Goal: Navigation & Orientation: Find specific page/section

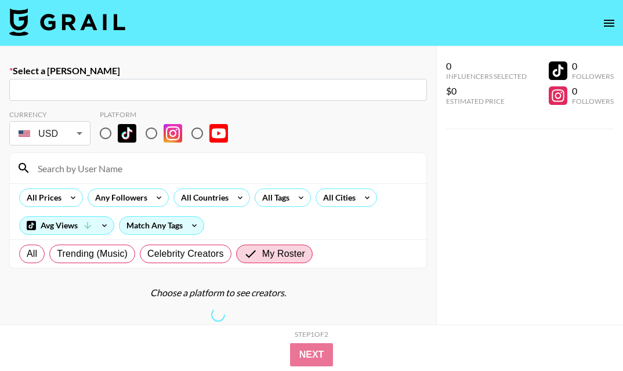
click at [606, 21] on icon "open drawer" at bounding box center [609, 23] width 14 height 14
click at [605, 20] on icon "open drawer" at bounding box center [609, 23] width 14 height 14
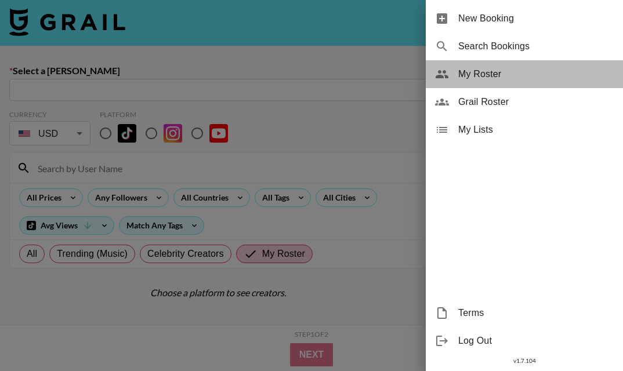
click at [480, 69] on span "My Roster" at bounding box center [535, 74] width 155 height 14
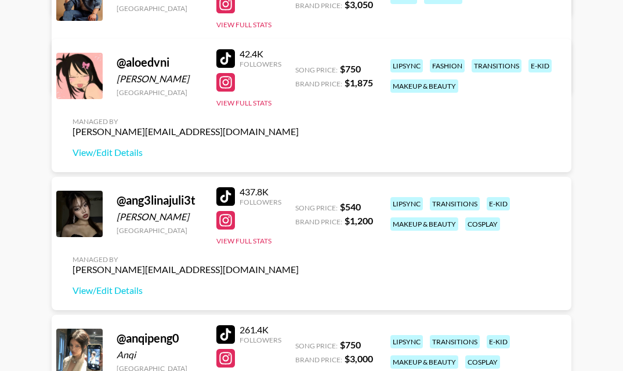
scroll to position [609, 0]
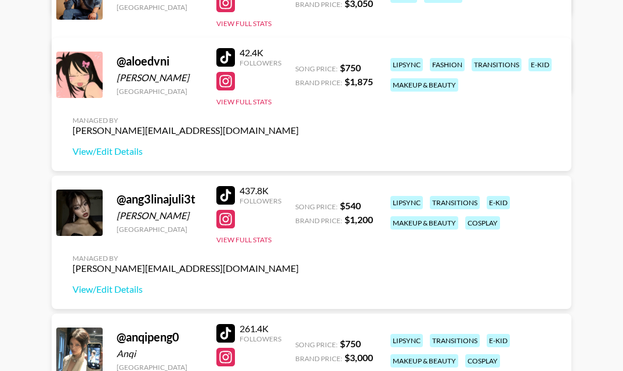
click at [227, 190] on div at bounding box center [225, 195] width 19 height 19
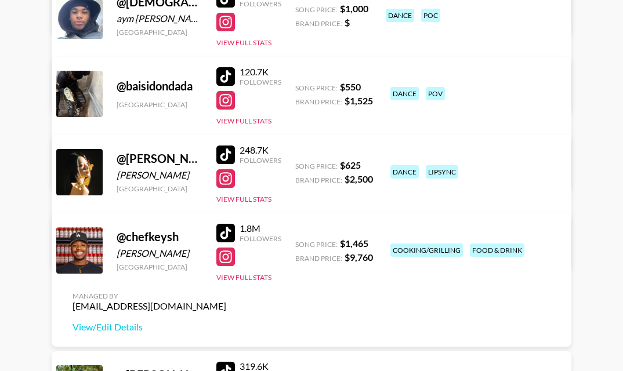
scroll to position [1287, 0]
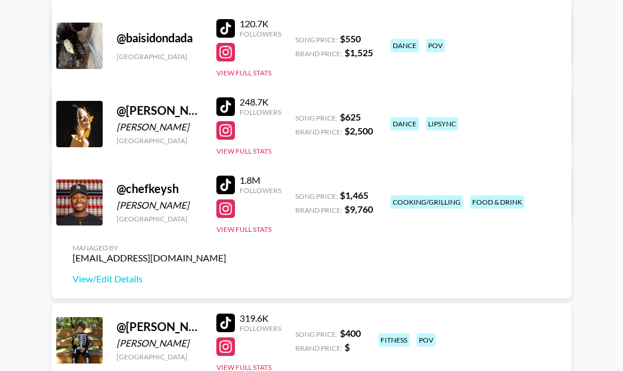
click at [225, 319] on div at bounding box center [225, 323] width 19 height 19
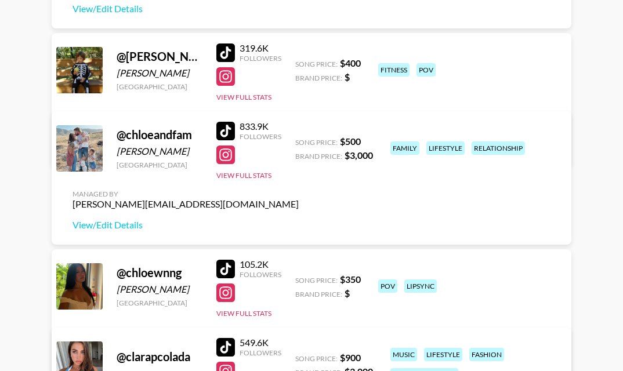
scroll to position [1564, 0]
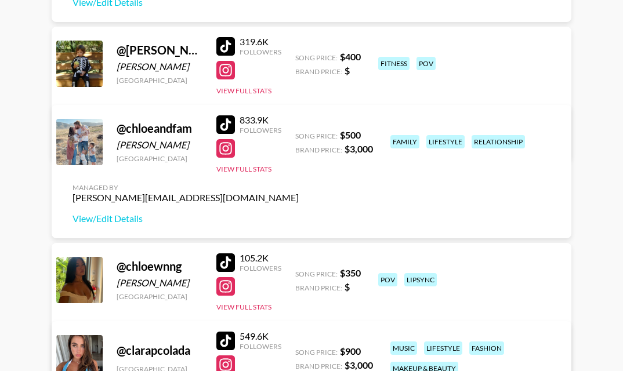
click at [221, 124] on div at bounding box center [225, 124] width 19 height 19
click at [226, 258] on div at bounding box center [225, 263] width 19 height 19
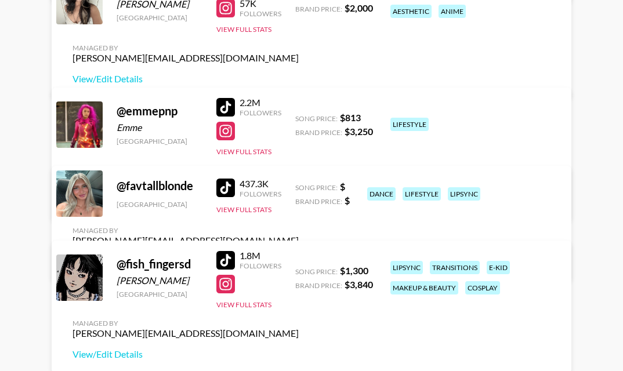
scroll to position [2455, 0]
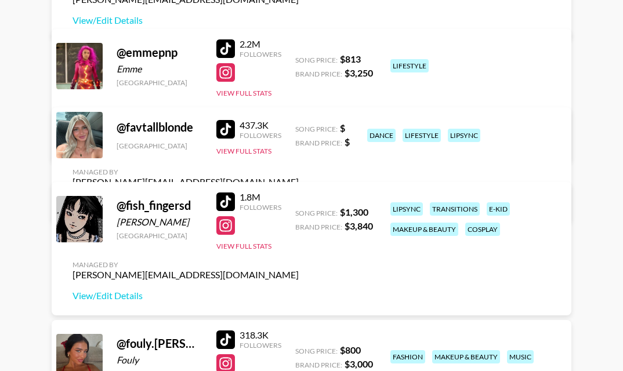
click at [231, 135] on div at bounding box center [225, 129] width 19 height 19
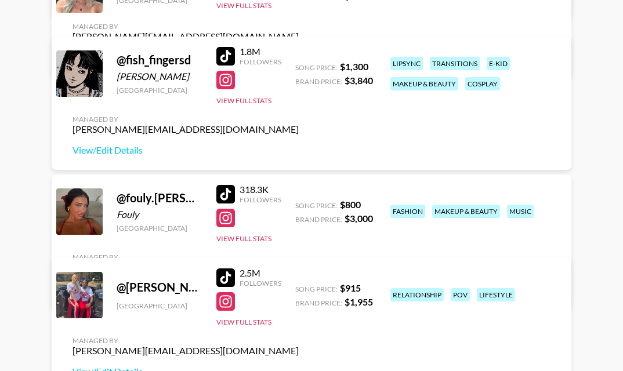
scroll to position [2567, 0]
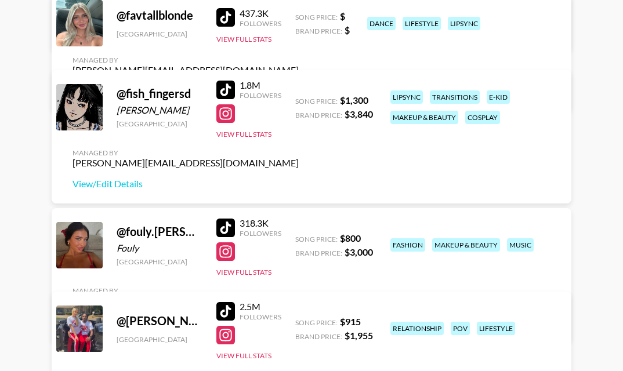
click at [220, 88] on div at bounding box center [225, 90] width 19 height 19
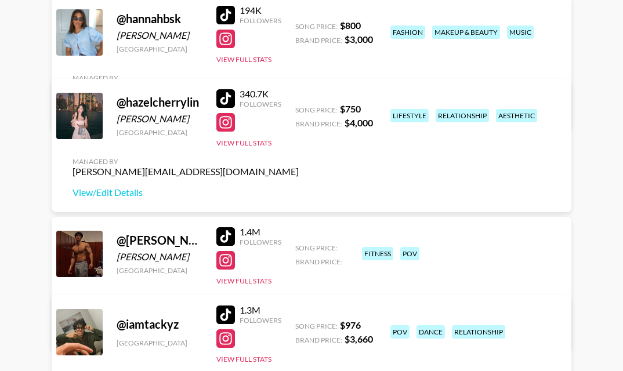
scroll to position [3287, 0]
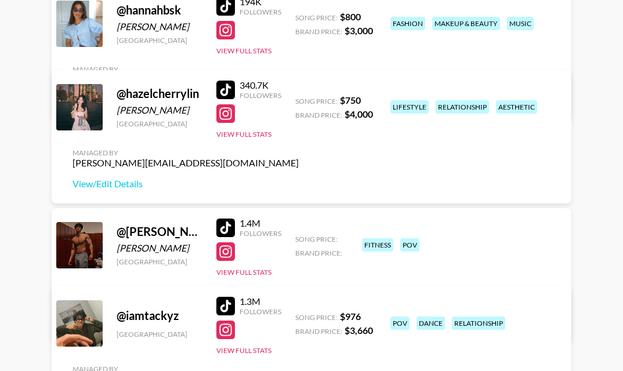
click at [227, 93] on div at bounding box center [225, 90] width 19 height 19
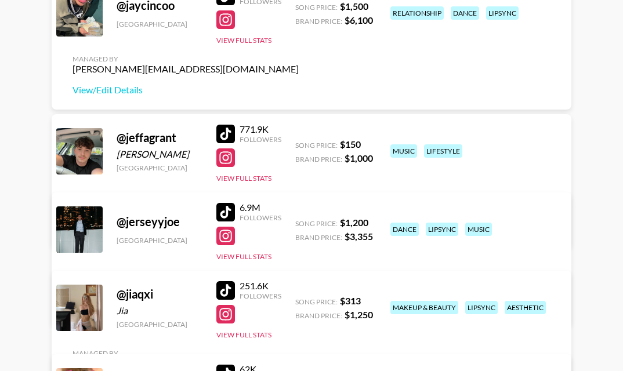
scroll to position [4693, 0]
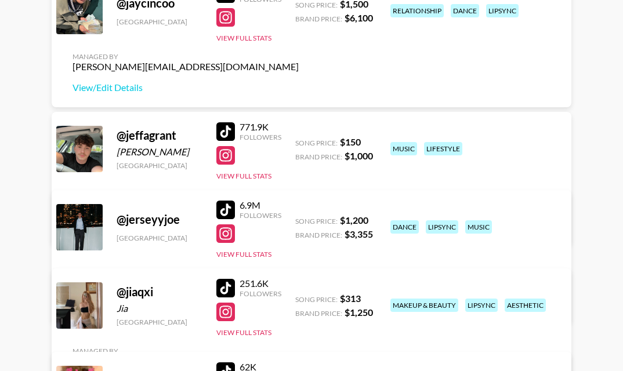
click at [231, 130] on div at bounding box center [225, 131] width 19 height 19
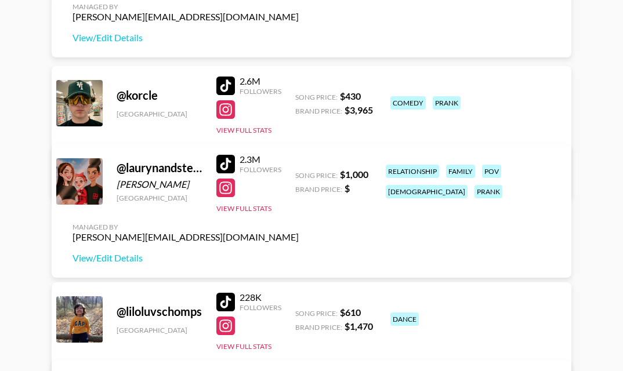
scroll to position [5919, 0]
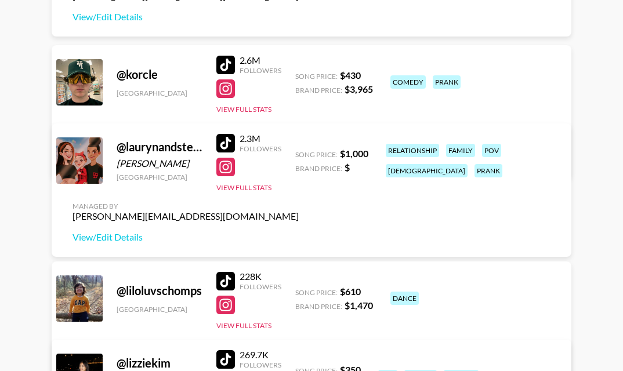
click at [227, 142] on div at bounding box center [225, 143] width 19 height 19
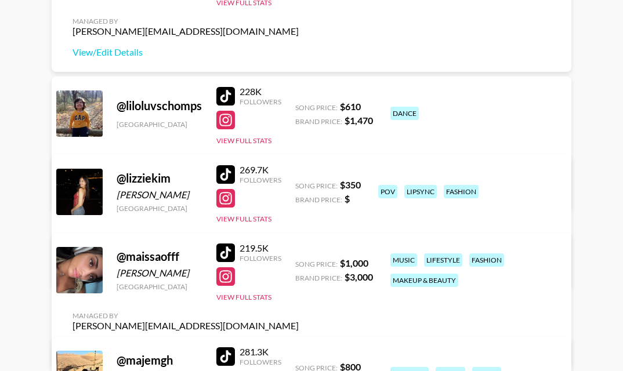
scroll to position [6104, 0]
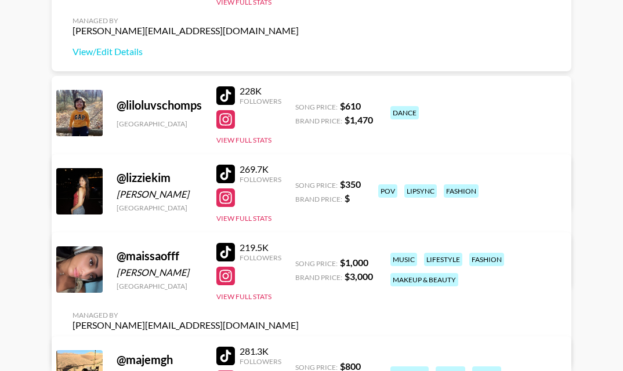
click at [222, 90] on div at bounding box center [225, 95] width 19 height 19
click at [223, 172] on div at bounding box center [225, 174] width 19 height 19
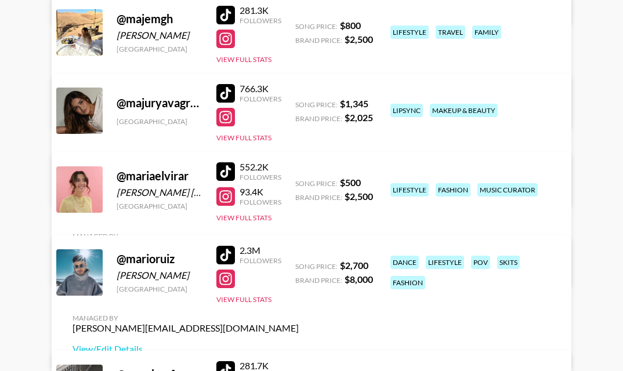
scroll to position [6447, 0]
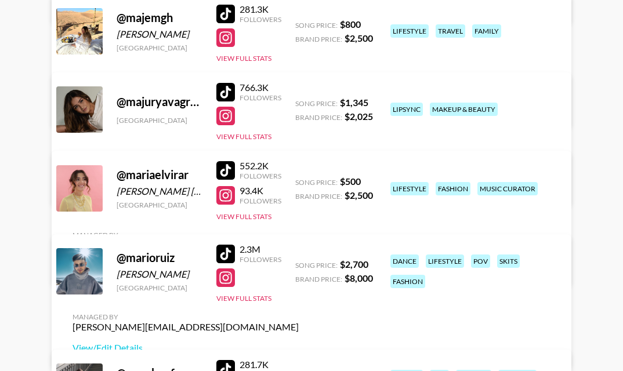
click at [225, 172] on div at bounding box center [225, 170] width 19 height 19
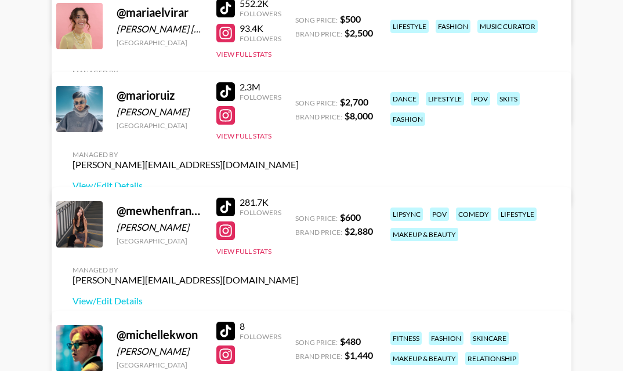
scroll to position [6694, 0]
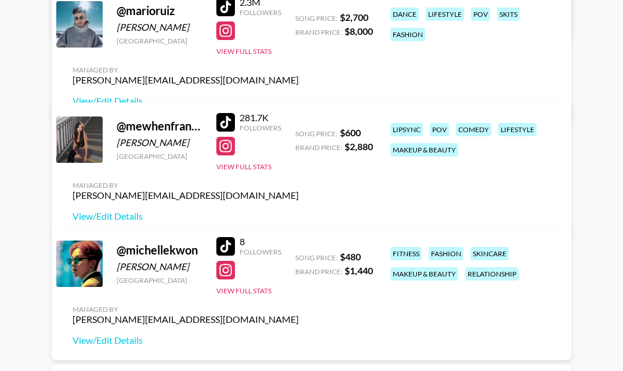
click at [221, 132] on div at bounding box center [225, 122] width 19 height 19
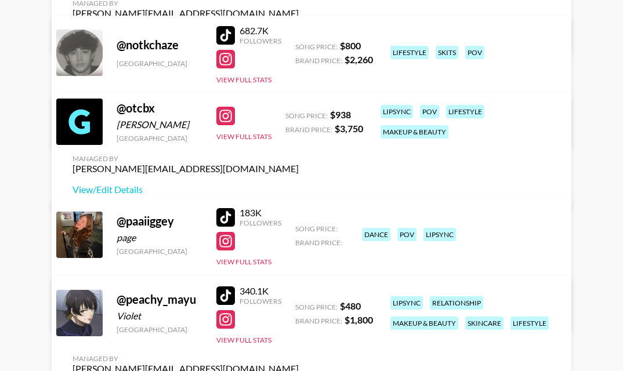
scroll to position [7139, 0]
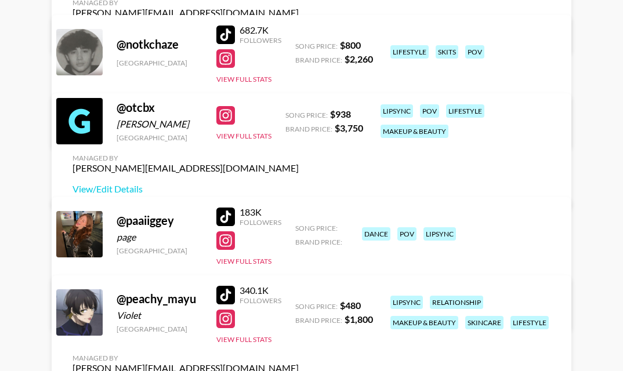
click at [229, 215] on div at bounding box center [225, 217] width 19 height 19
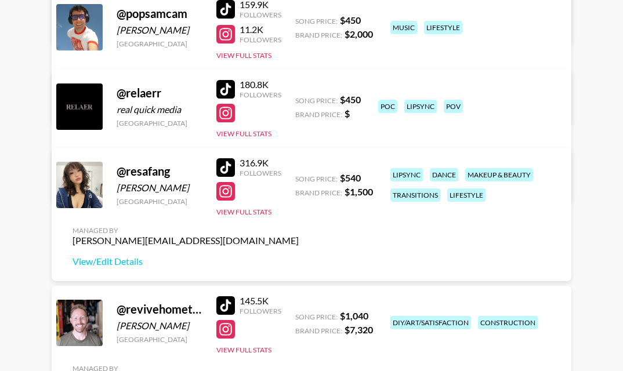
scroll to position [7642, 0]
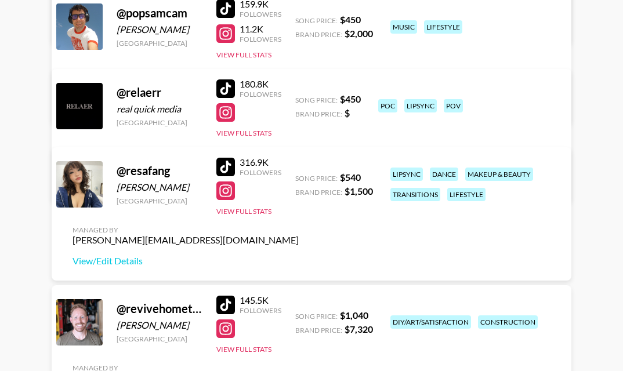
click at [227, 90] on div at bounding box center [225, 88] width 19 height 19
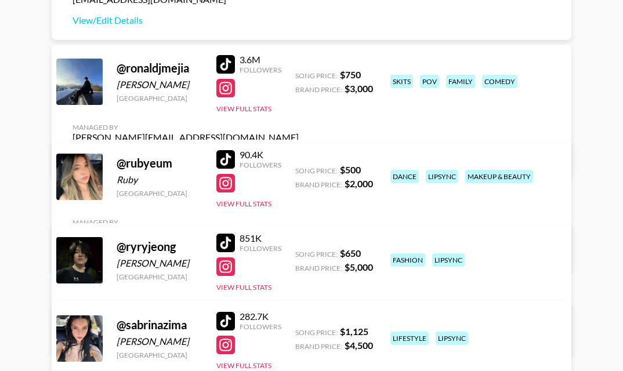
scroll to position [8024, 0]
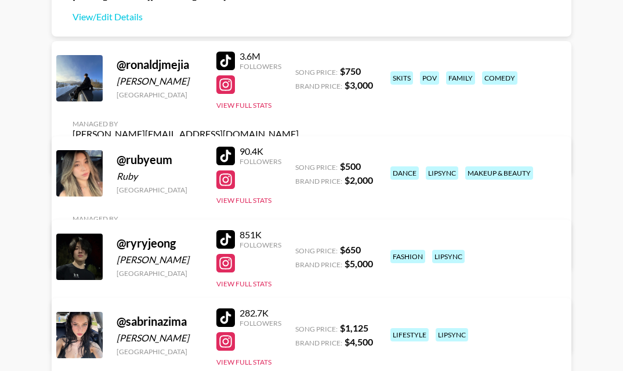
click at [221, 236] on div at bounding box center [225, 239] width 19 height 19
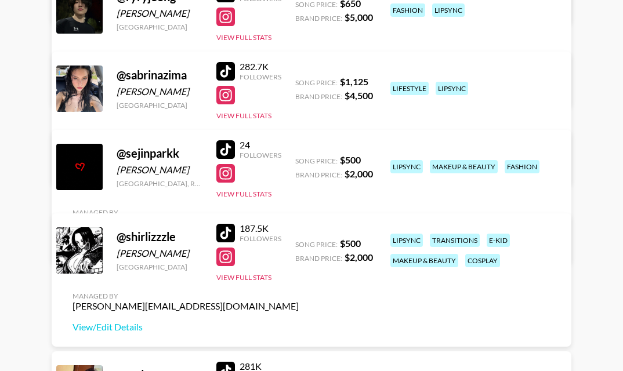
scroll to position [8271, 0]
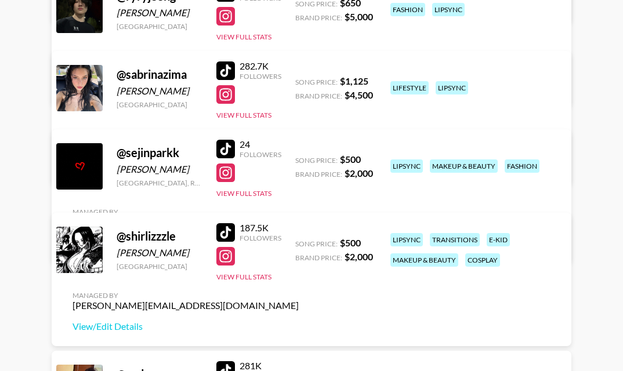
click at [226, 225] on div at bounding box center [225, 232] width 19 height 19
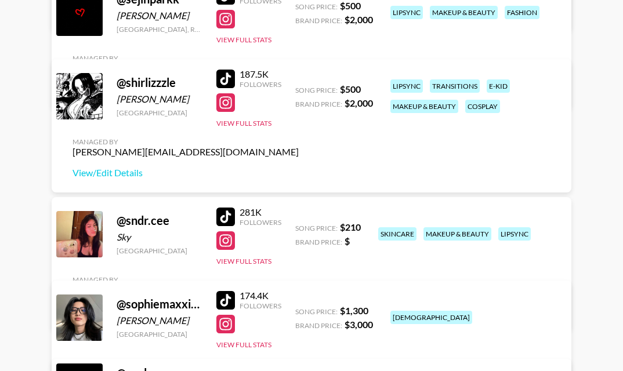
scroll to position [8429, 0]
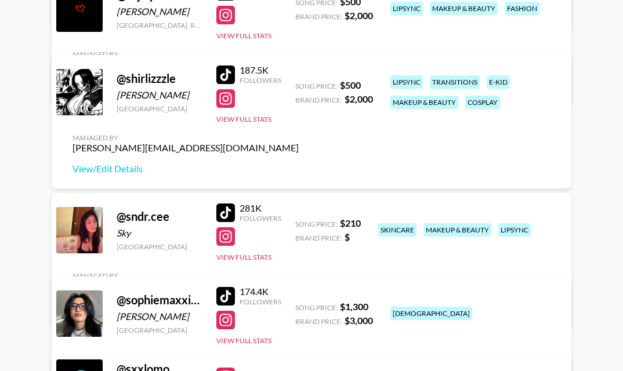
click at [226, 212] on div at bounding box center [225, 213] width 19 height 19
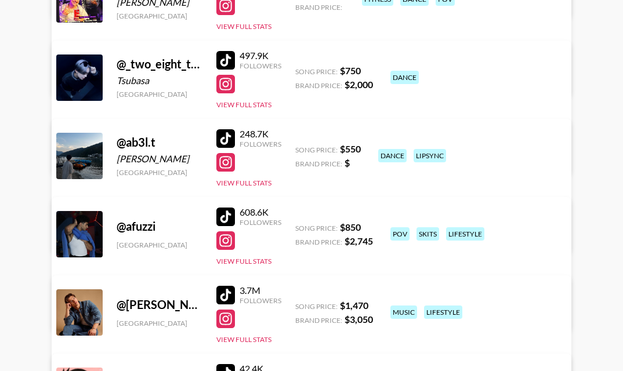
scroll to position [316, 0]
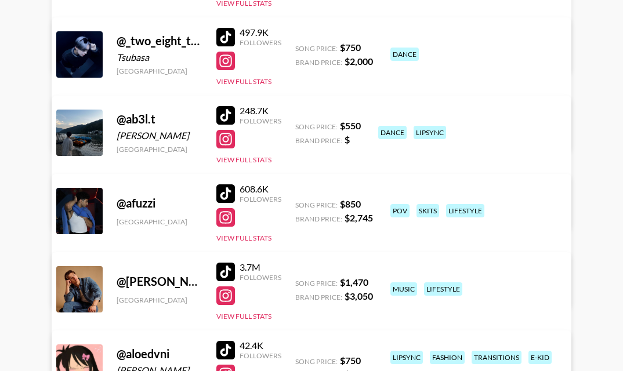
click at [226, 190] on div at bounding box center [225, 193] width 19 height 19
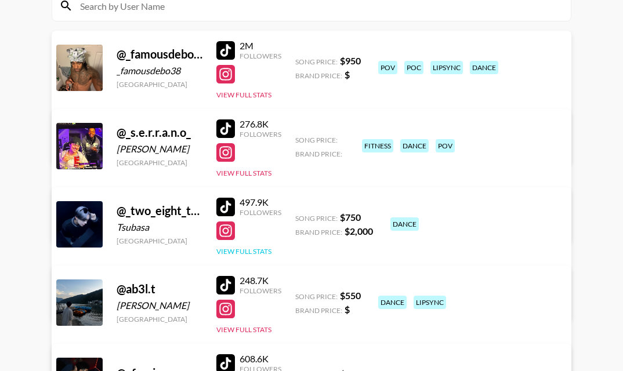
scroll to position [124, 0]
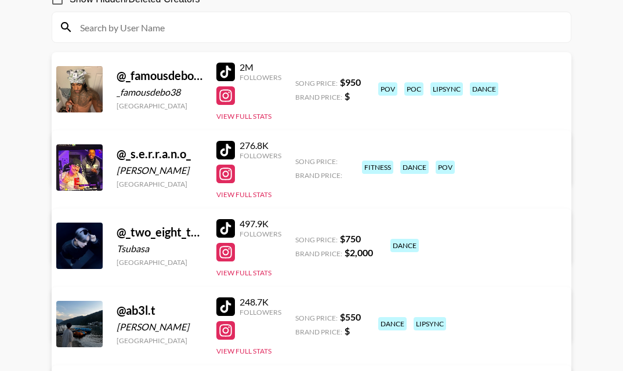
click at [226, 67] on div at bounding box center [225, 72] width 19 height 19
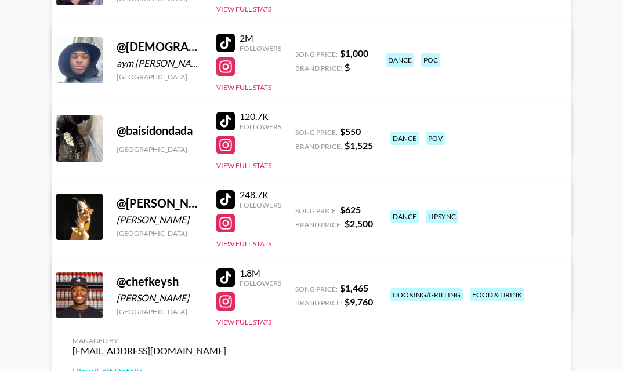
scroll to position [1372, 0]
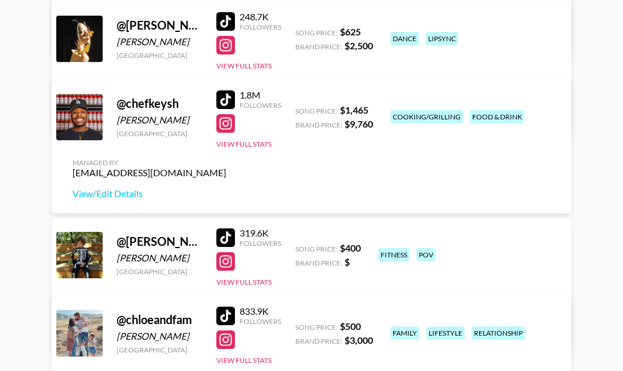
click at [225, 95] on div at bounding box center [225, 100] width 19 height 19
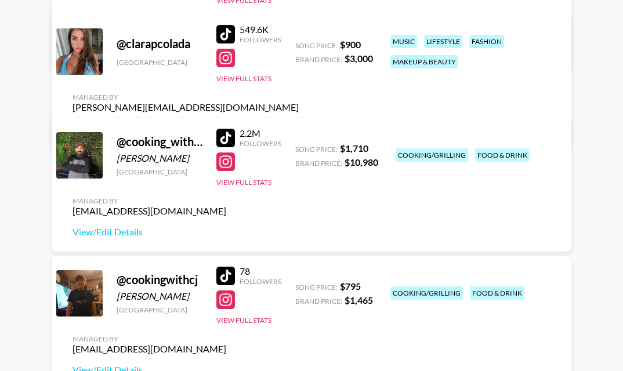
scroll to position [1907, 0]
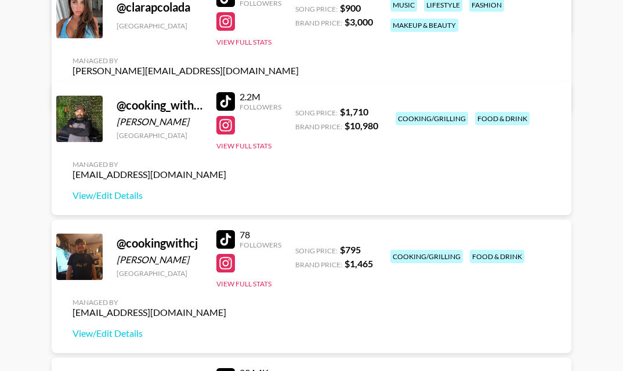
click at [227, 96] on div at bounding box center [225, 101] width 19 height 19
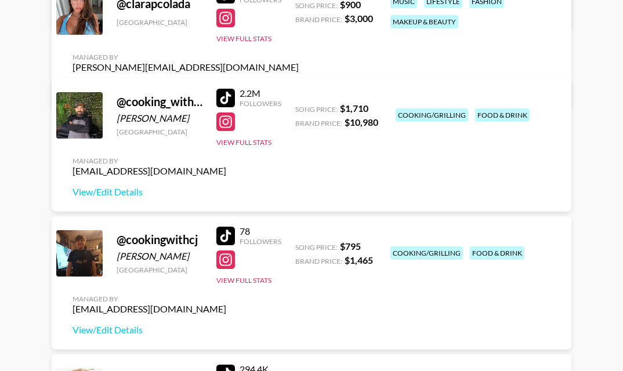
click at [231, 237] on div at bounding box center [225, 236] width 19 height 19
click at [228, 259] on div at bounding box center [225, 260] width 19 height 19
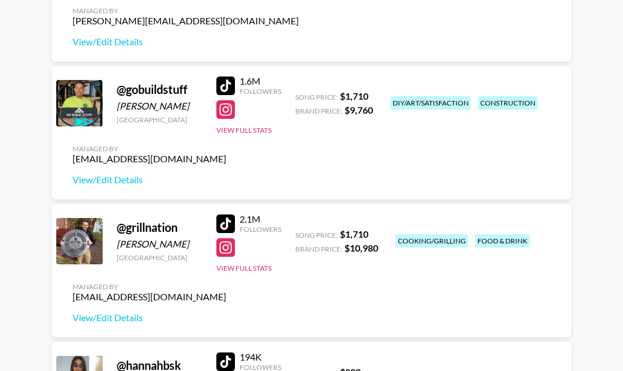
scroll to position [2932, 0]
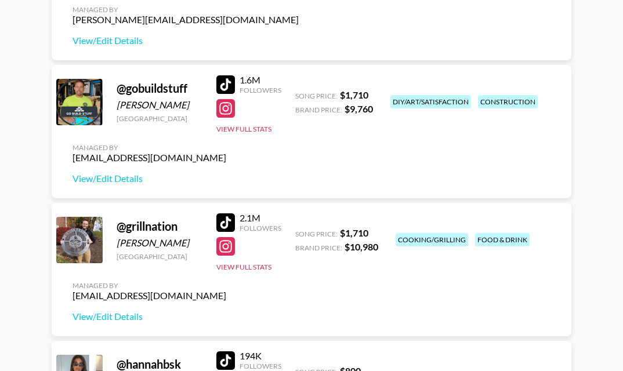
click at [218, 79] on div at bounding box center [225, 84] width 19 height 19
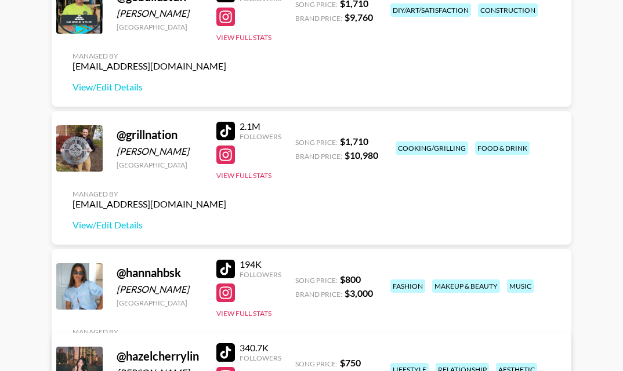
scroll to position [3027, 0]
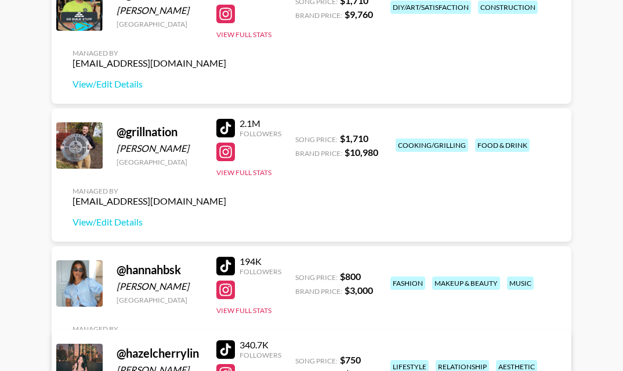
click at [231, 132] on div at bounding box center [225, 128] width 19 height 19
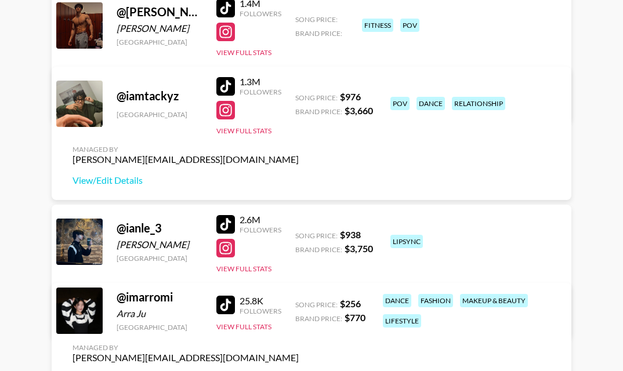
scroll to position [3518, 0]
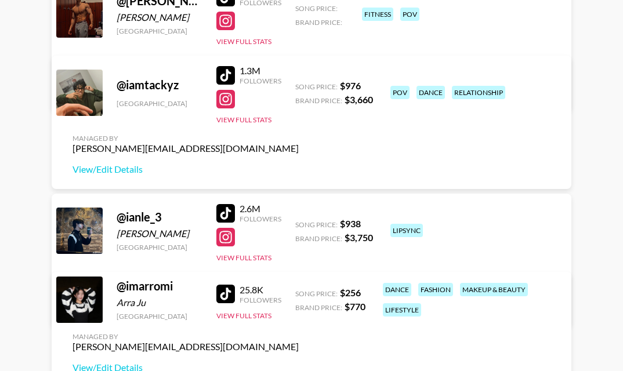
click at [223, 70] on div at bounding box center [225, 75] width 19 height 19
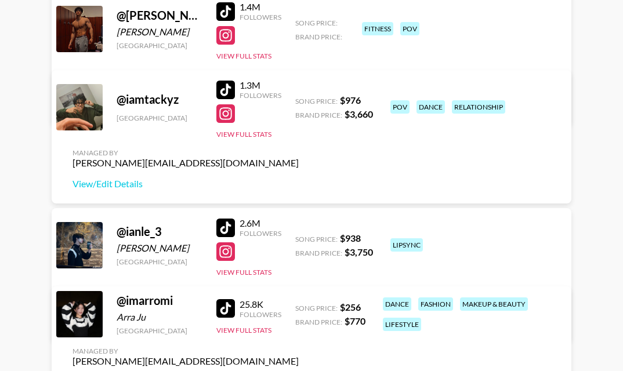
scroll to position [3501, 0]
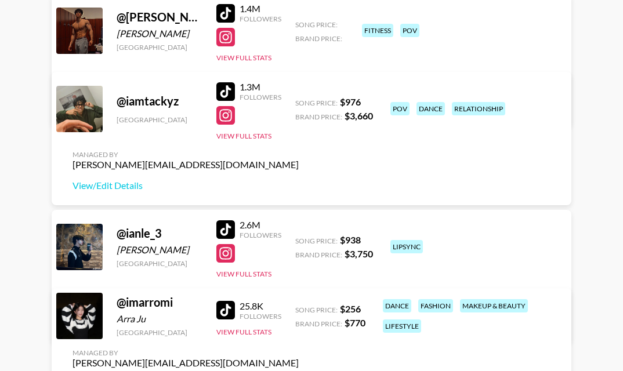
click at [223, 12] on div at bounding box center [225, 13] width 19 height 19
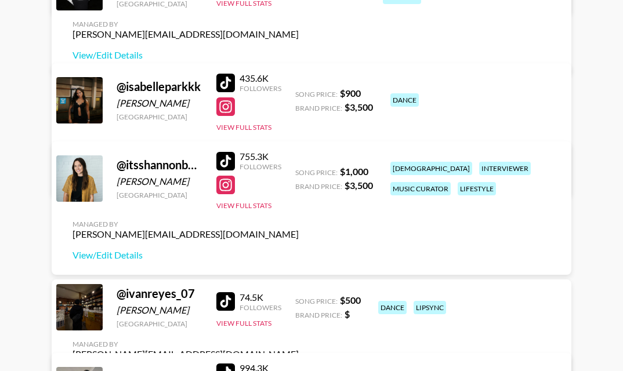
scroll to position [3793, 0]
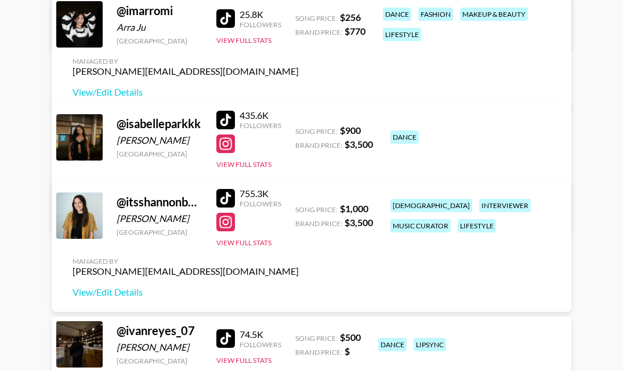
click at [227, 28] on div at bounding box center [225, 18] width 19 height 19
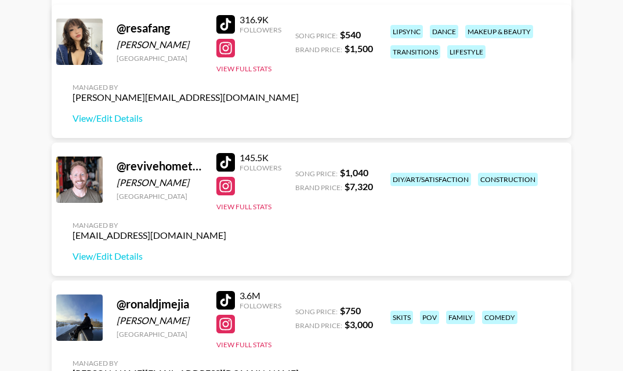
scroll to position [7856, 0]
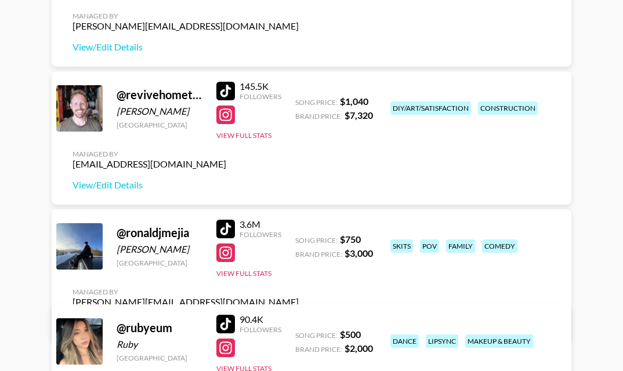
click at [229, 113] on div at bounding box center [225, 115] width 19 height 19
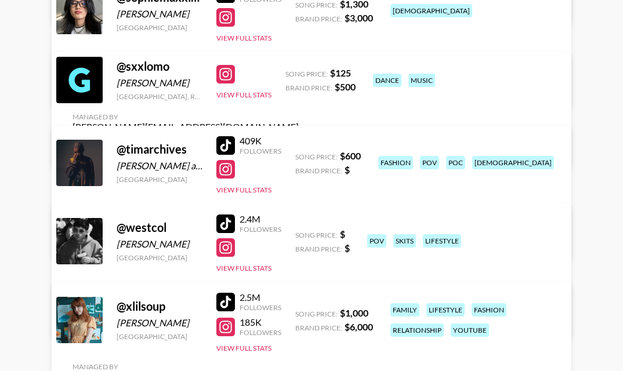
scroll to position [8695, 0]
